Goal: Transaction & Acquisition: Purchase product/service

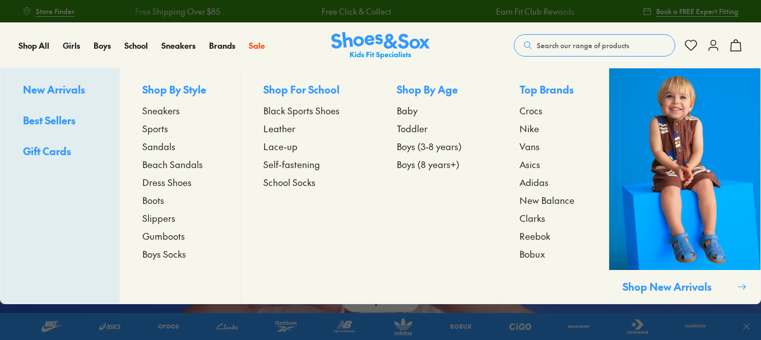
click at [452, 166] on span "Boys (8 years+)" at bounding box center [428, 163] width 63 height 13
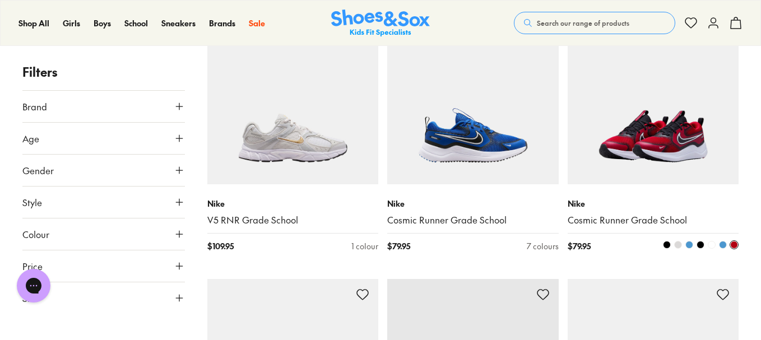
scroll to position [1289, 0]
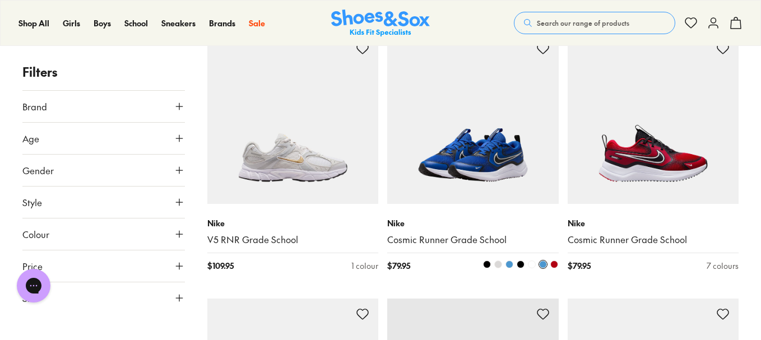
click at [497, 261] on span at bounding box center [498, 265] width 8 height 8
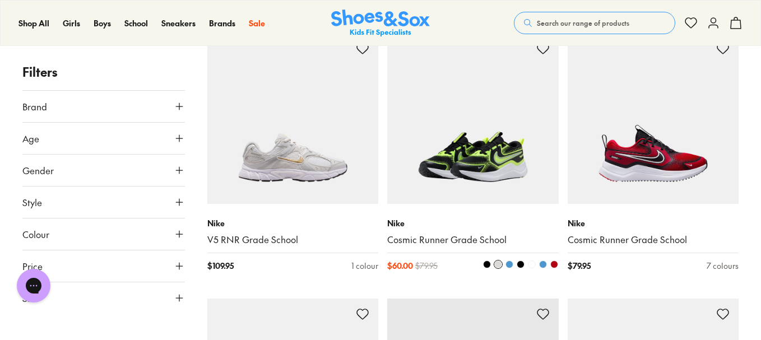
click at [509, 261] on span at bounding box center [509, 265] width 8 height 8
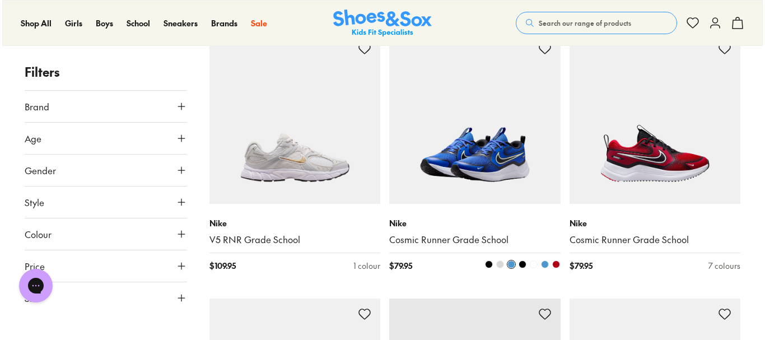
scroll to position [1293, 0]
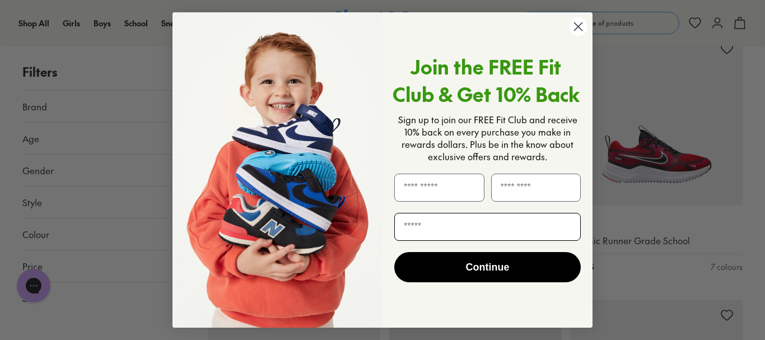
click at [521, 232] on input "Email" at bounding box center [487, 227] width 187 height 28
click at [581, 27] on circle "Close dialog" at bounding box center [578, 26] width 18 height 18
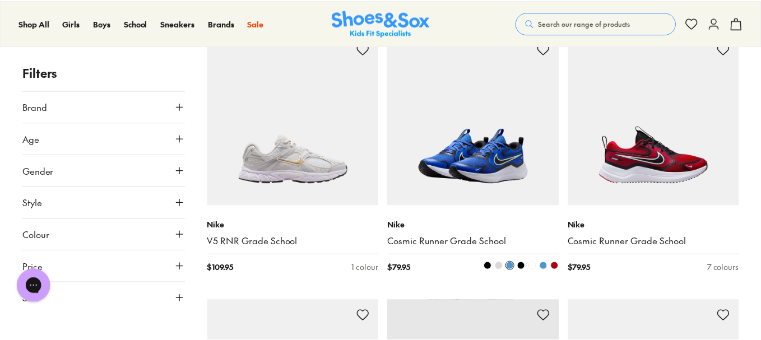
scroll to position [1289, 0]
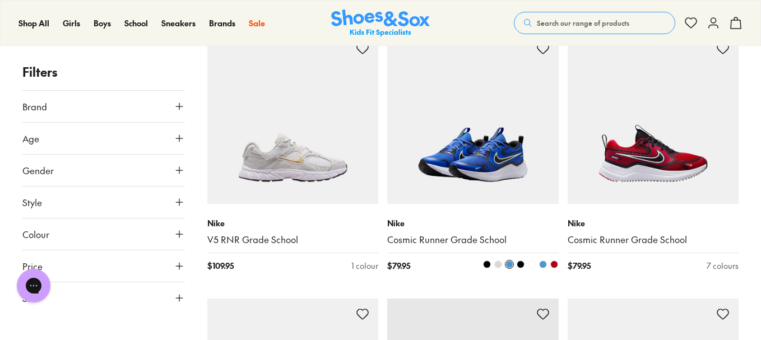
click at [524, 261] on span at bounding box center [521, 265] width 8 height 8
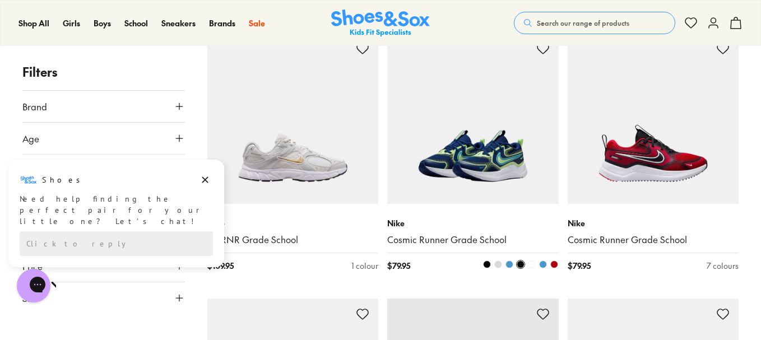
click at [532, 261] on span at bounding box center [532, 265] width 8 height 8
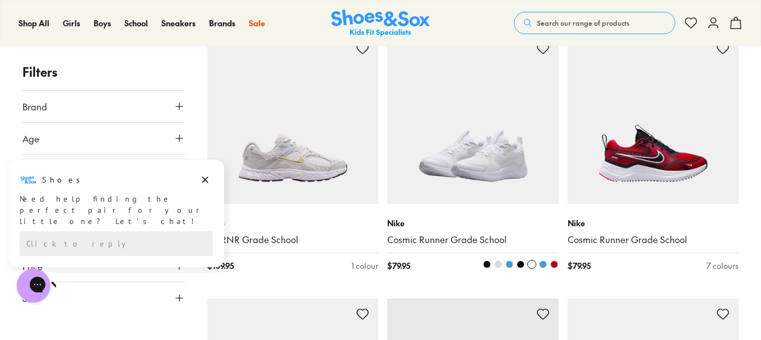
click at [547, 260] on div at bounding box center [516, 266] width 86 height 12
click at [545, 261] on span at bounding box center [543, 265] width 8 height 8
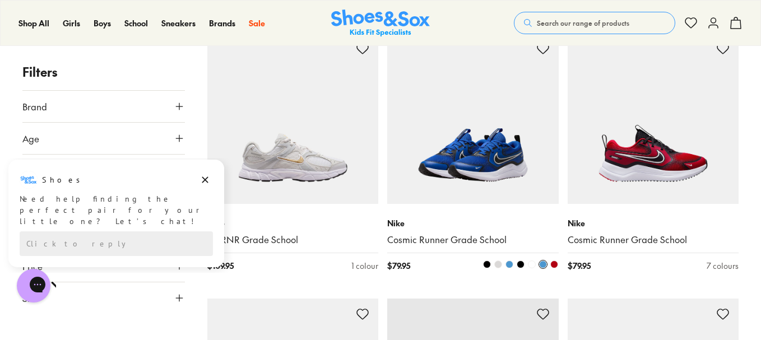
click at [558, 260] on div at bounding box center [516, 266] width 86 height 12
click at [555, 261] on span at bounding box center [554, 265] width 8 height 8
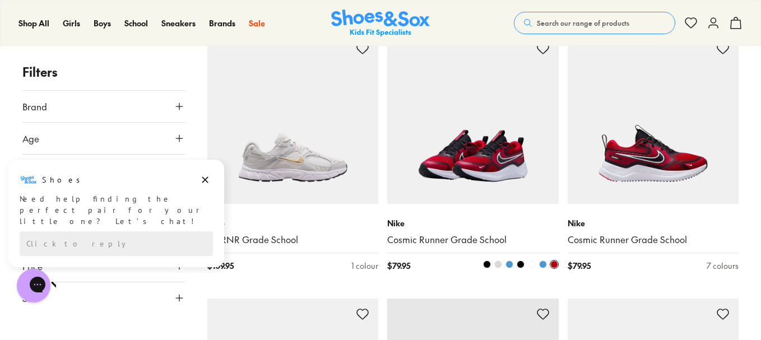
click at [532, 261] on span at bounding box center [532, 265] width 8 height 8
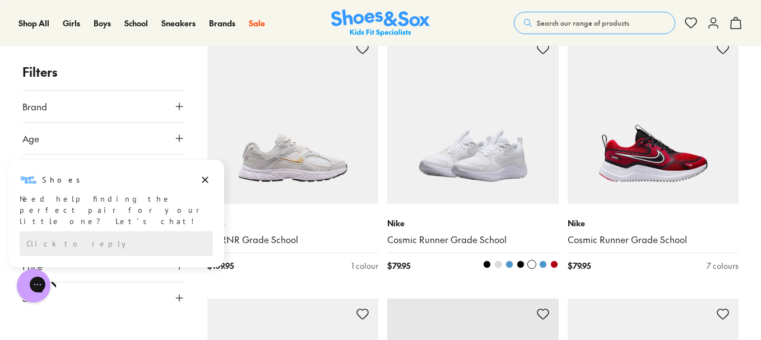
click at [521, 261] on span at bounding box center [521, 265] width 8 height 8
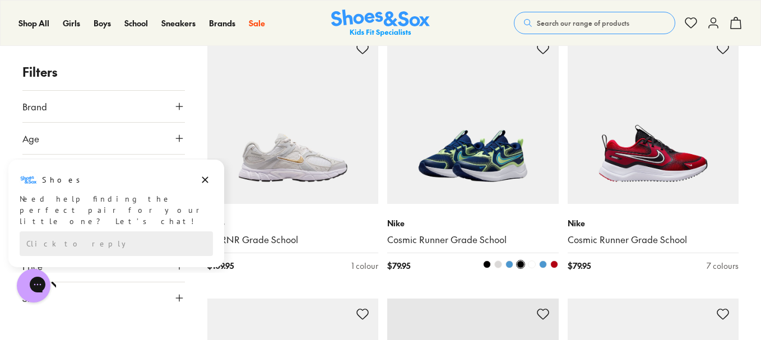
click at [502, 261] on span at bounding box center [498, 265] width 8 height 8
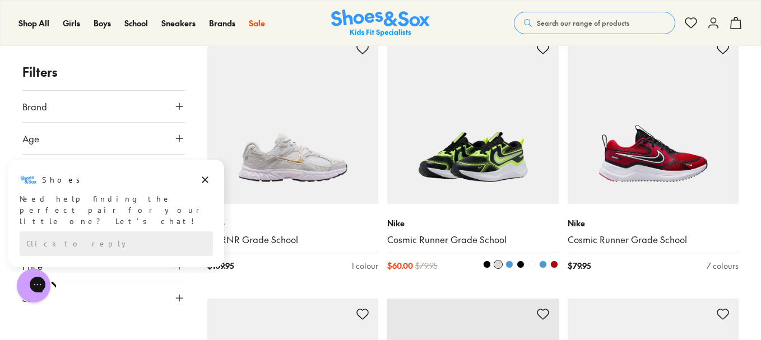
click at [508, 261] on span at bounding box center [509, 265] width 8 height 8
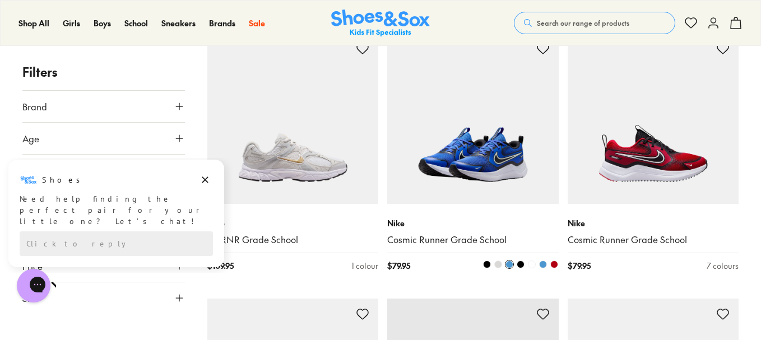
click at [501, 260] on button at bounding box center [498, 264] width 9 height 9
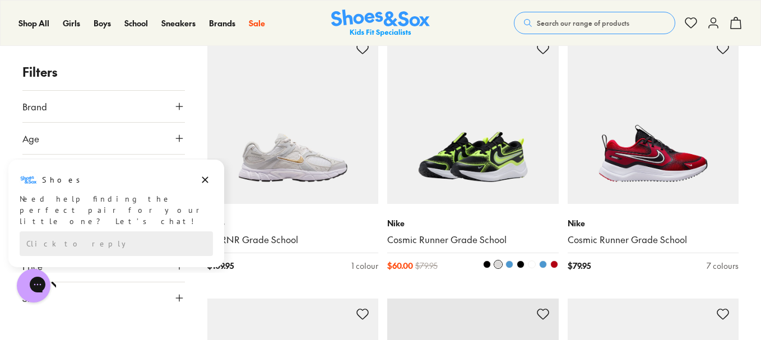
click at [482, 260] on div at bounding box center [516, 266] width 86 height 12
click at [487, 261] on span at bounding box center [487, 265] width 8 height 8
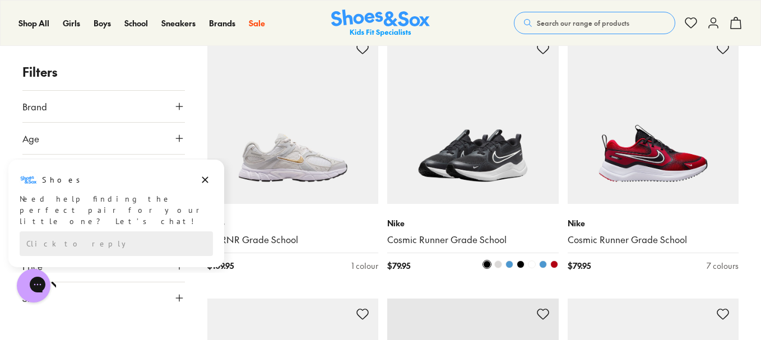
click at [518, 261] on span at bounding box center [521, 265] width 8 height 8
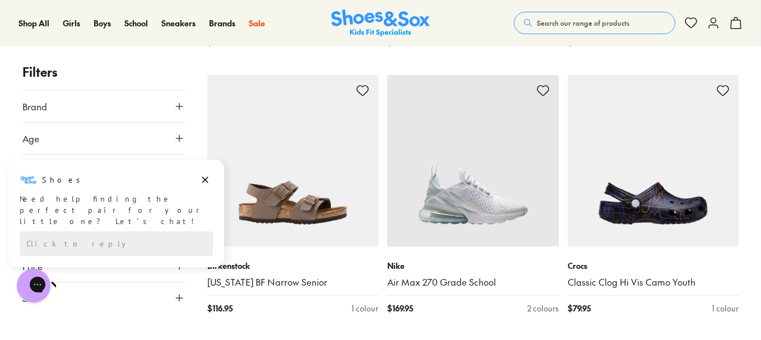
scroll to position [1513, 0]
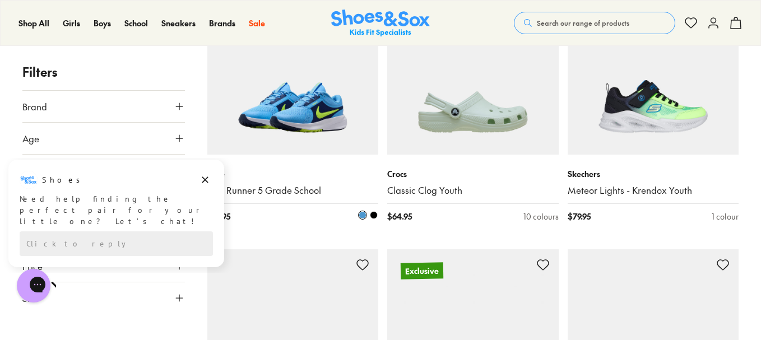
scroll to position [2914, 0]
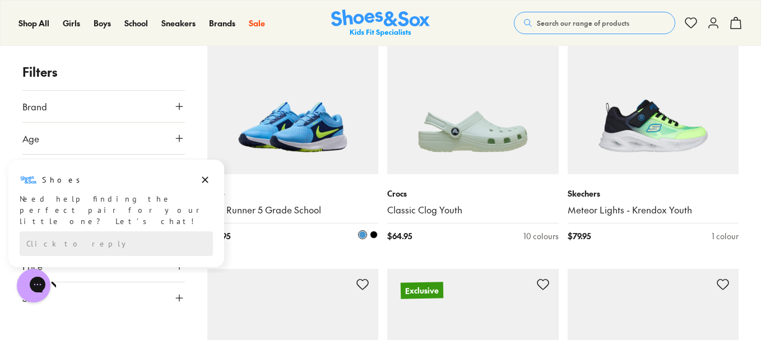
click at [373, 231] on span at bounding box center [374, 235] width 8 height 8
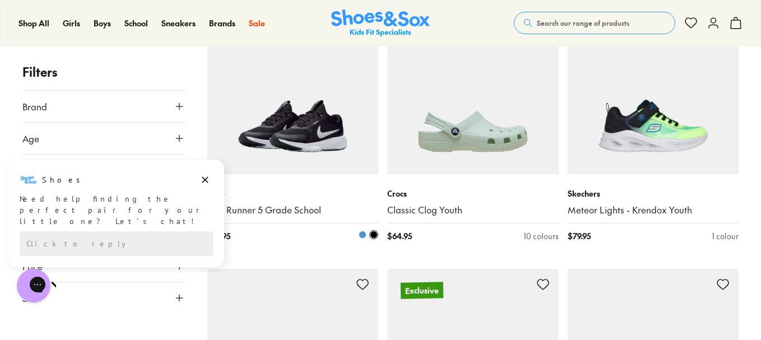
click at [364, 231] on span at bounding box center [363, 235] width 8 height 8
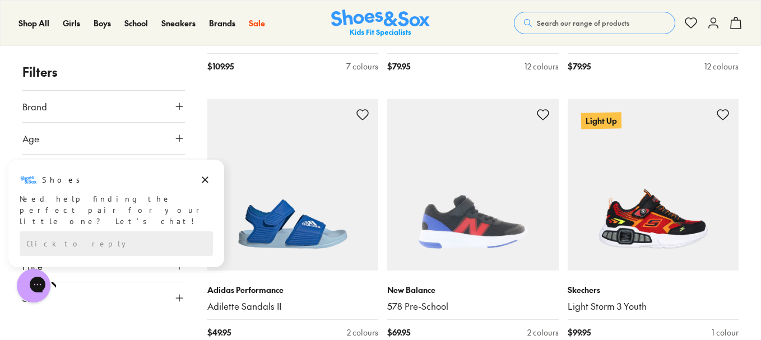
scroll to position [4371, 0]
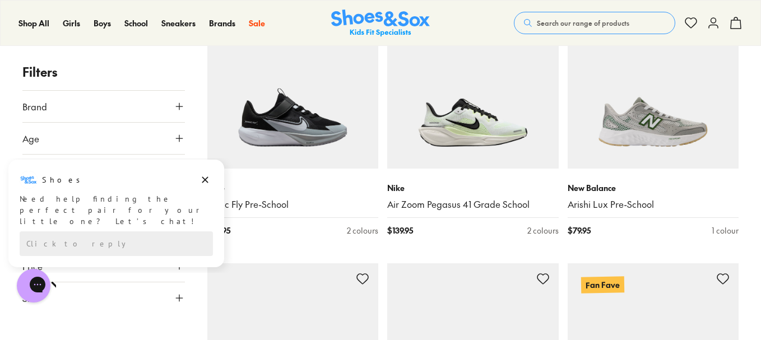
scroll to position [7116, 0]
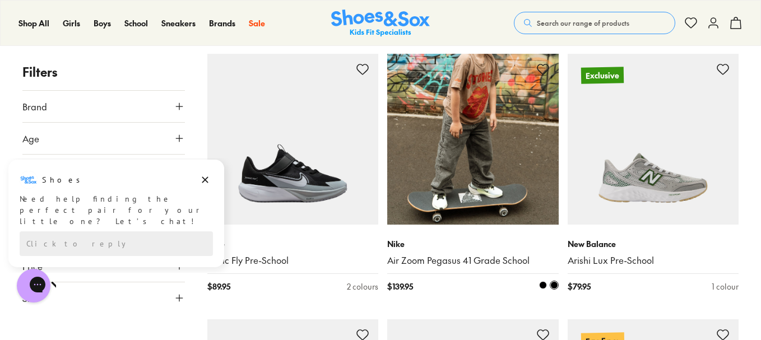
click at [545, 281] on span at bounding box center [543, 285] width 8 height 8
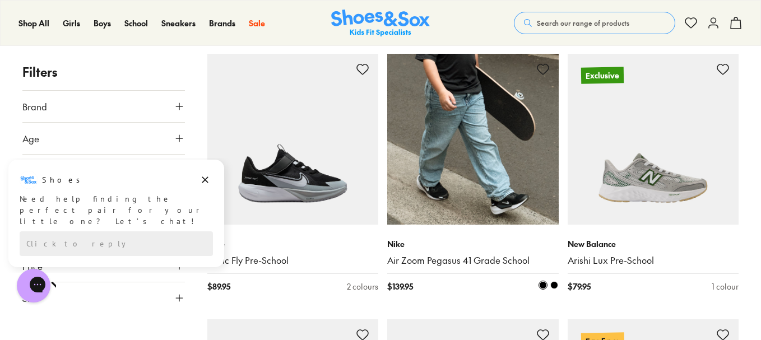
click at [554, 281] on span at bounding box center [554, 285] width 8 height 8
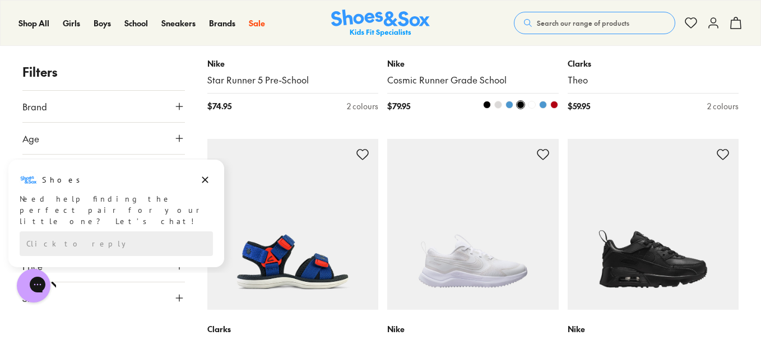
scroll to position [8181, 0]
